Goal: Information Seeking & Learning: Learn about a topic

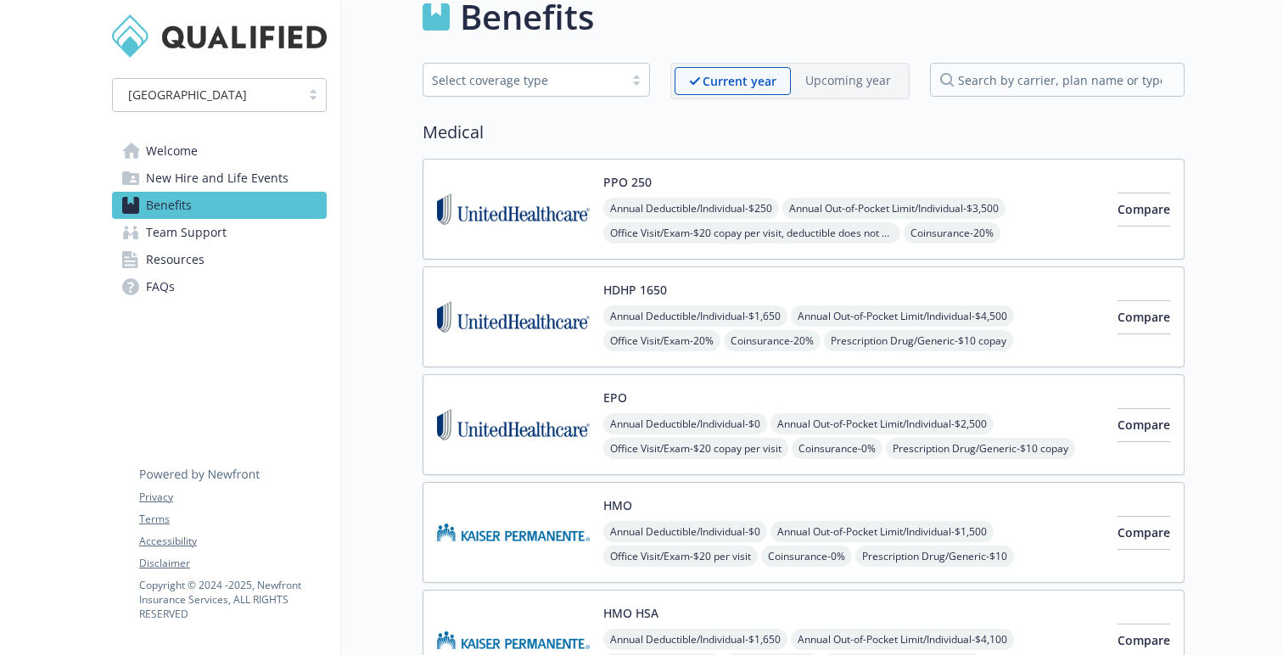
scroll to position [25, 0]
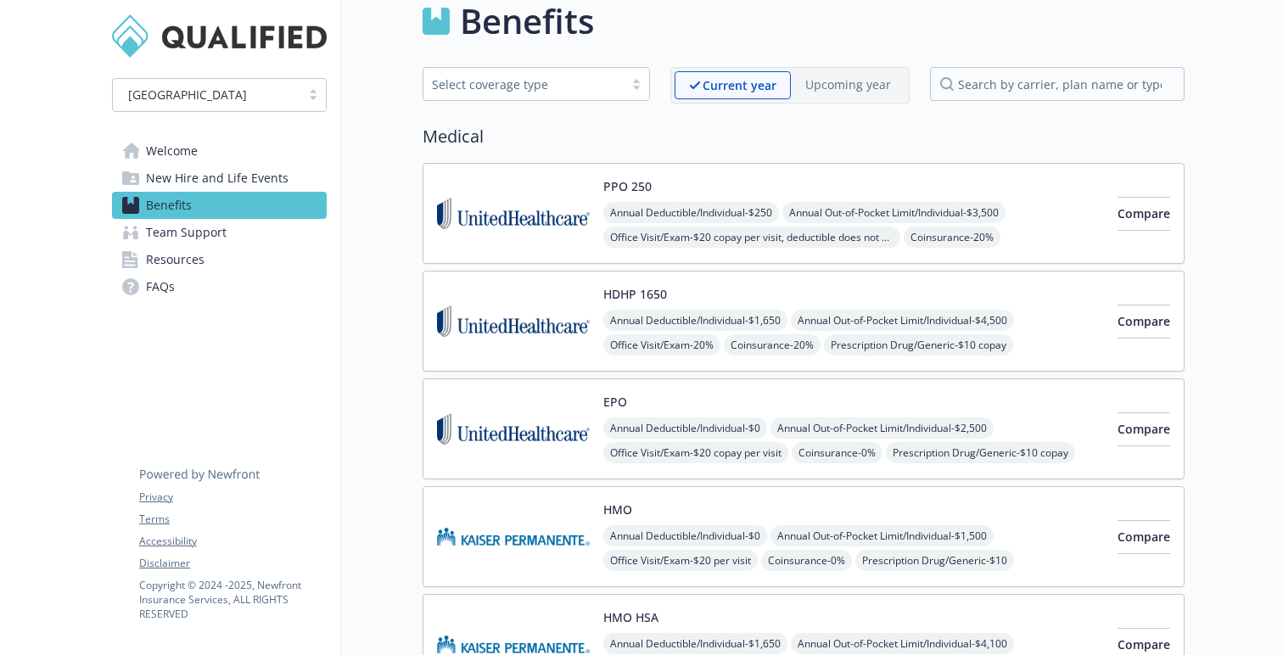
click at [265, 177] on span "New Hire and Life Events" at bounding box center [217, 178] width 143 height 27
